Goal: Find specific page/section: Find specific page/section

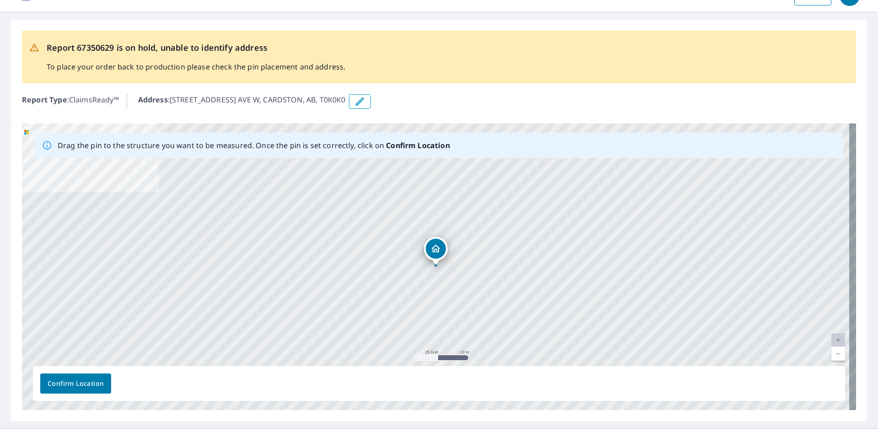
scroll to position [41, 0]
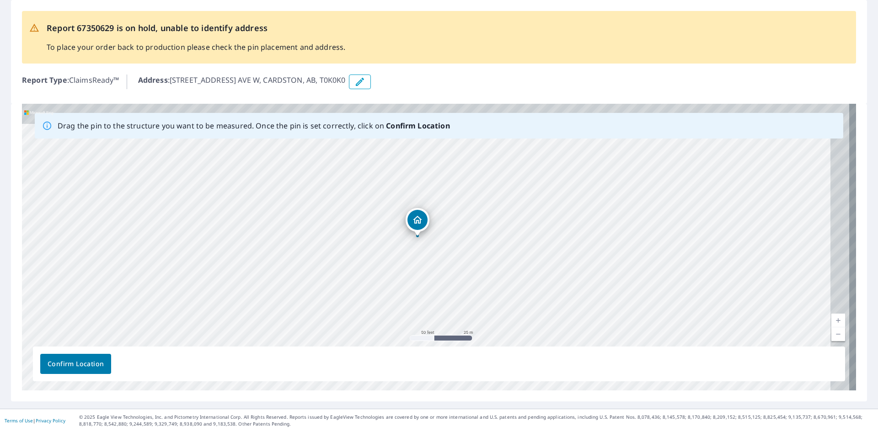
drag, startPoint x: 445, startPoint y: 260, endPoint x: 414, endPoint y: 242, distance: 35.7
click at [414, 242] on div "[STREET_ADDRESS] AVE W CARDSTON, AB T0K0K0" at bounding box center [439, 247] width 834 height 287
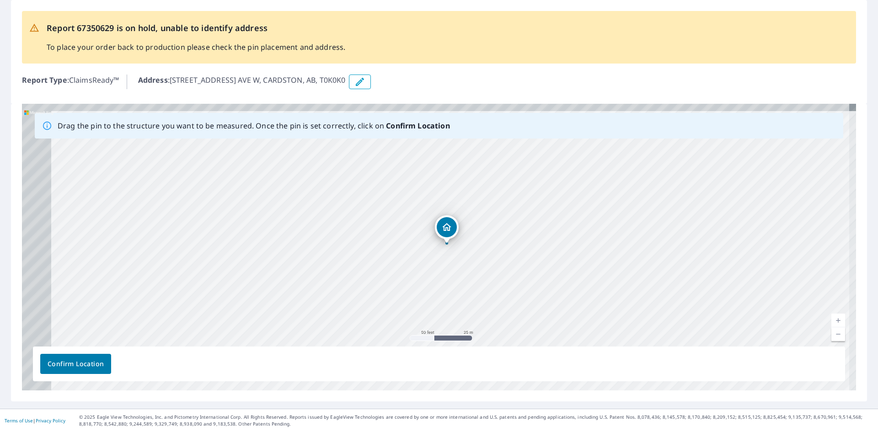
drag, startPoint x: 408, startPoint y: 248, endPoint x: 424, endPoint y: 251, distance: 15.8
click at [424, 251] on div "[STREET_ADDRESS] AVE W CARDSTON, AB T0K0K0" at bounding box center [439, 247] width 834 height 287
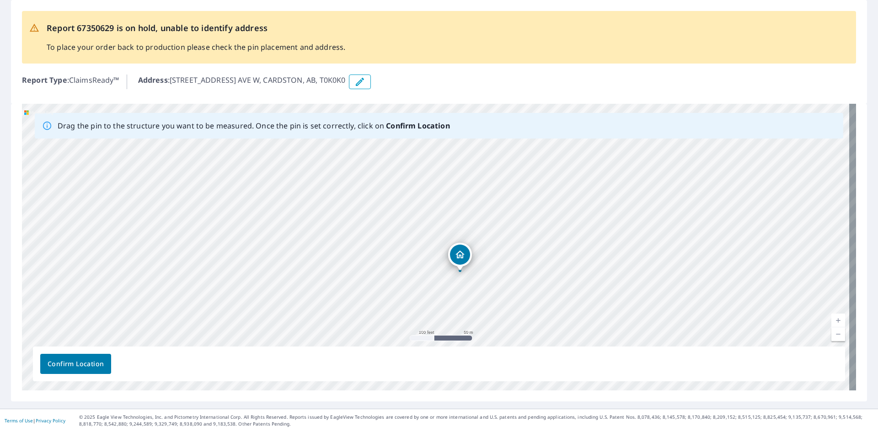
drag, startPoint x: 465, startPoint y: 298, endPoint x: 452, endPoint y: 232, distance: 67.1
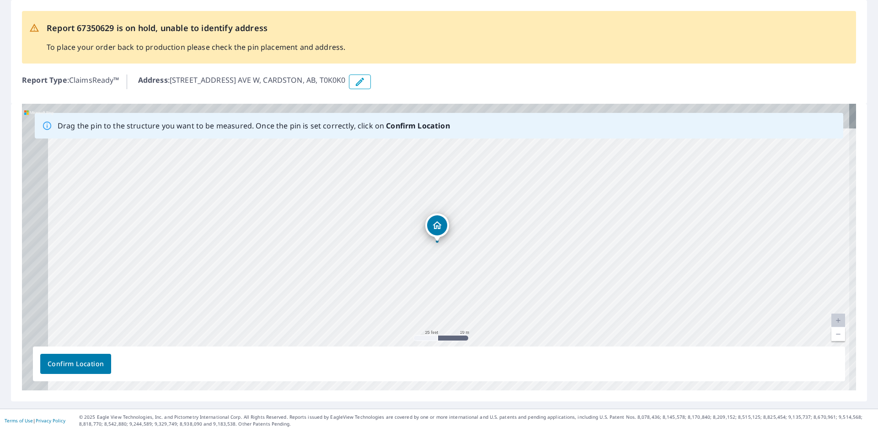
drag, startPoint x: 416, startPoint y: 237, endPoint x: 444, endPoint y: 269, distance: 43.1
click at [444, 268] on div "[STREET_ADDRESS] AVE W CARDSTON, AB T0K0K0" at bounding box center [439, 247] width 834 height 287
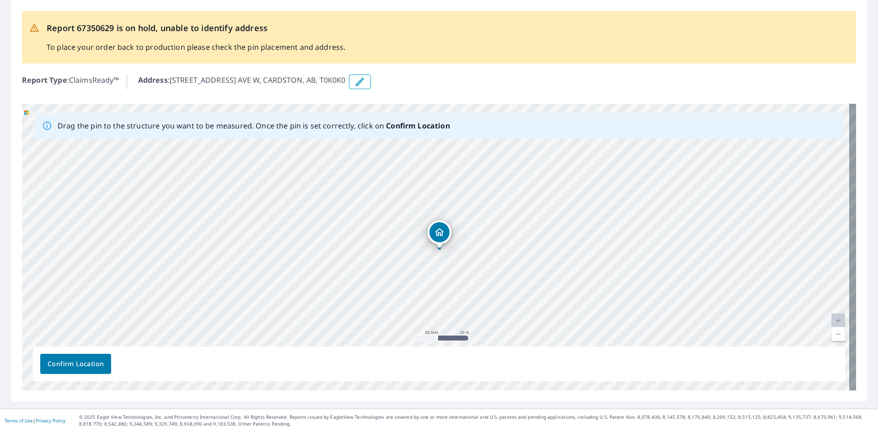
scroll to position [0, 0]
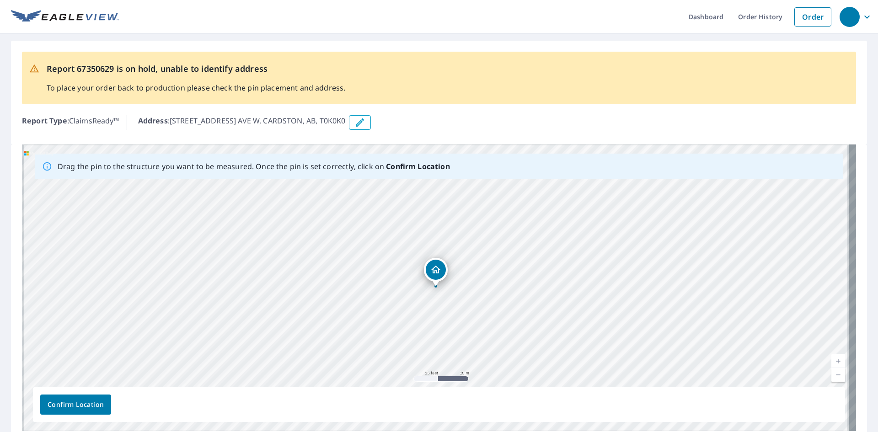
drag, startPoint x: 402, startPoint y: 295, endPoint x: 404, endPoint y: 285, distance: 9.8
click at [403, 290] on div "[STREET_ADDRESS] AVE W CARDSTON, AB T0K0K0" at bounding box center [439, 288] width 834 height 287
click at [834, 377] on link "Current Level 20, Zoom Out" at bounding box center [839, 375] width 14 height 14
click at [834, 377] on link "Current Level 19.99360222880185, Zoom Out" at bounding box center [839, 375] width 14 height 14
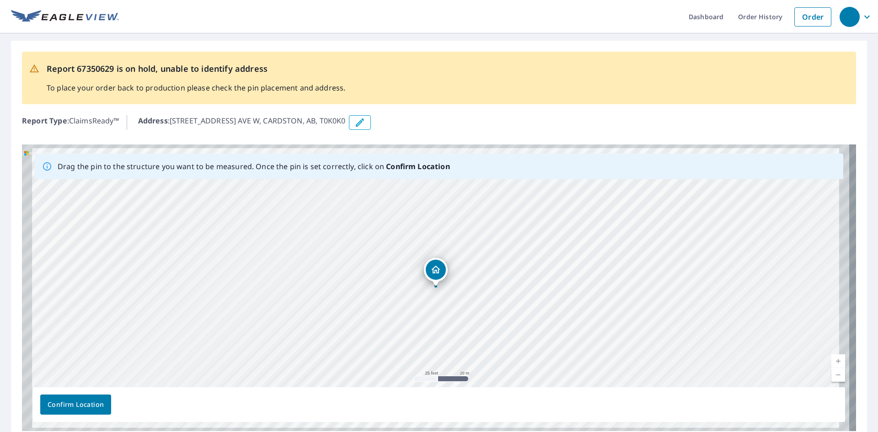
click at [834, 377] on link "Current Level 19.99360222880185, Zoom Out" at bounding box center [839, 375] width 14 height 14
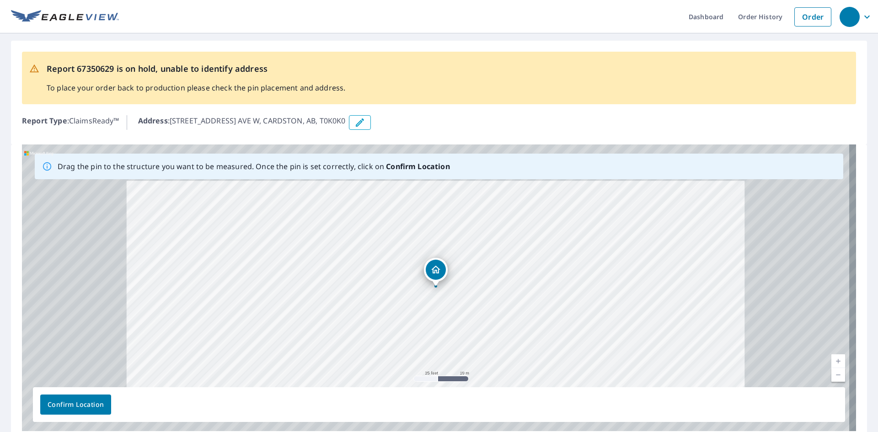
click at [834, 377] on link "Current Level 19.681098076837387, Zoom Out" at bounding box center [839, 375] width 14 height 14
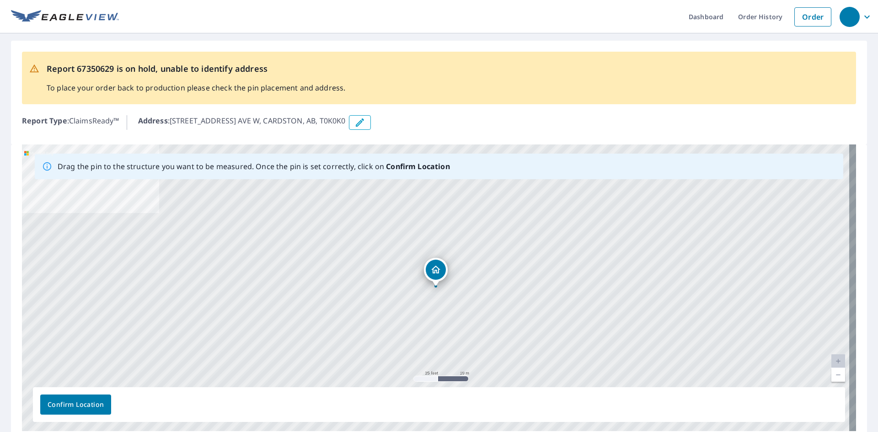
drag, startPoint x: 338, startPoint y: 271, endPoint x: 464, endPoint y: 253, distance: 127.0
click at [464, 253] on div "[STREET_ADDRESS] AVE W CARDSTON, AB T0K0K0" at bounding box center [439, 288] width 834 height 287
drag, startPoint x: 454, startPoint y: 279, endPoint x: 383, endPoint y: 261, distance: 72.6
click at [384, 260] on div "[STREET_ADDRESS] AVE W CARDSTON, AB T0K0K0" at bounding box center [439, 288] width 834 height 287
